Goal: Information Seeking & Learning: Learn about a topic

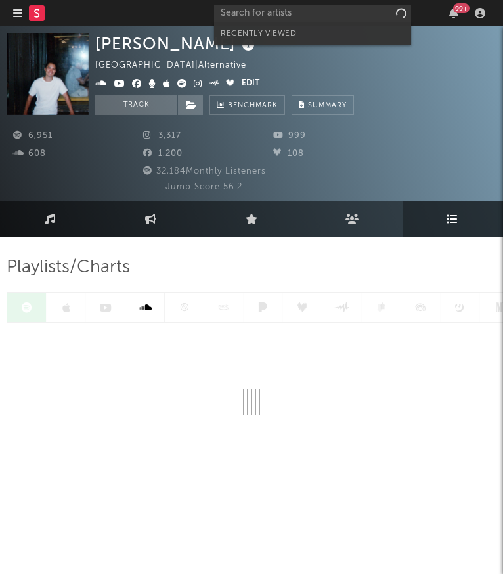
click at [317, 15] on input "text" at bounding box center [312, 13] width 197 height 16
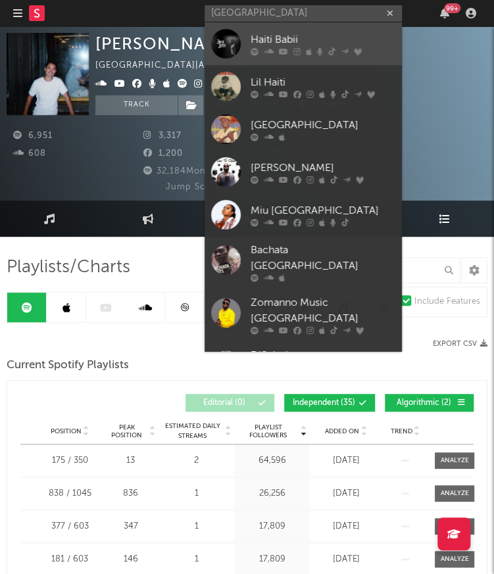
type input "[GEOGRAPHIC_DATA]"
click at [302, 35] on div "Haiti Babii" at bounding box center [322, 40] width 145 height 16
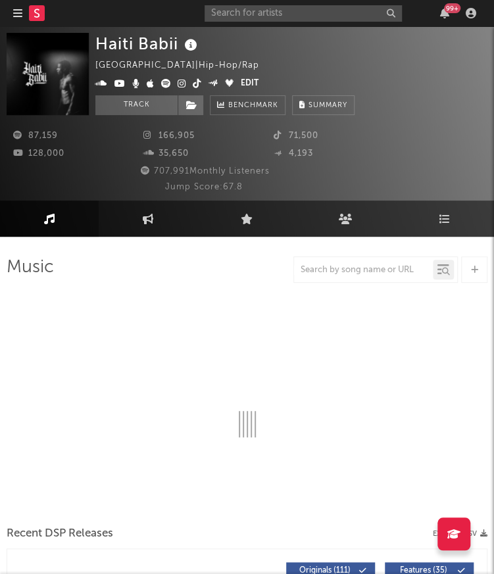
select select "6m"
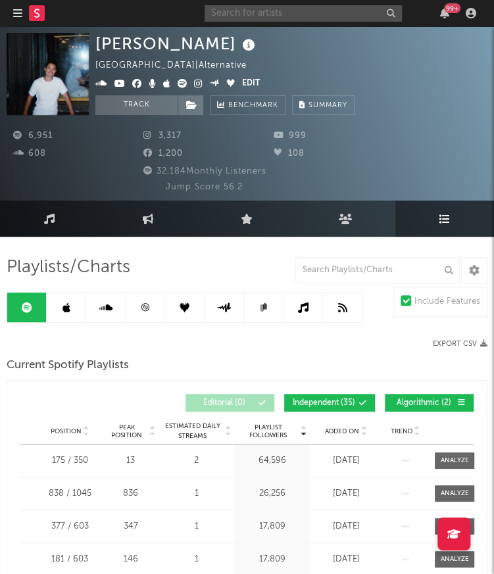
click at [348, 16] on input "text" at bounding box center [302, 13] width 197 height 16
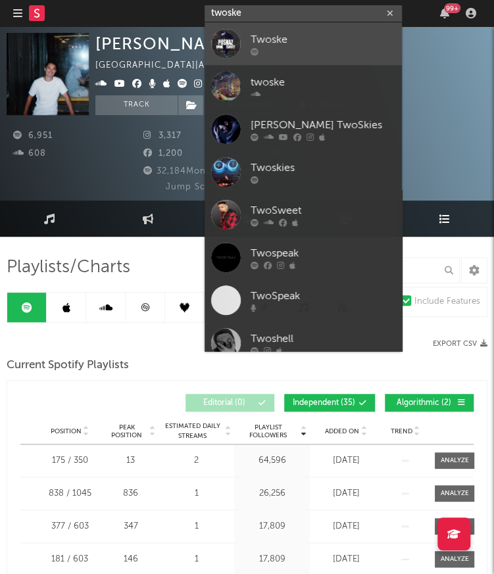
type input "twoske"
click at [344, 40] on div "Twoske" at bounding box center [322, 40] width 145 height 16
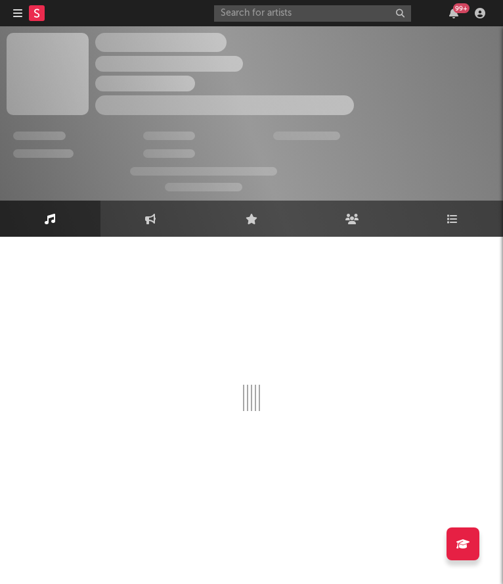
select select "6m"
